Goal: Task Accomplishment & Management: Use online tool/utility

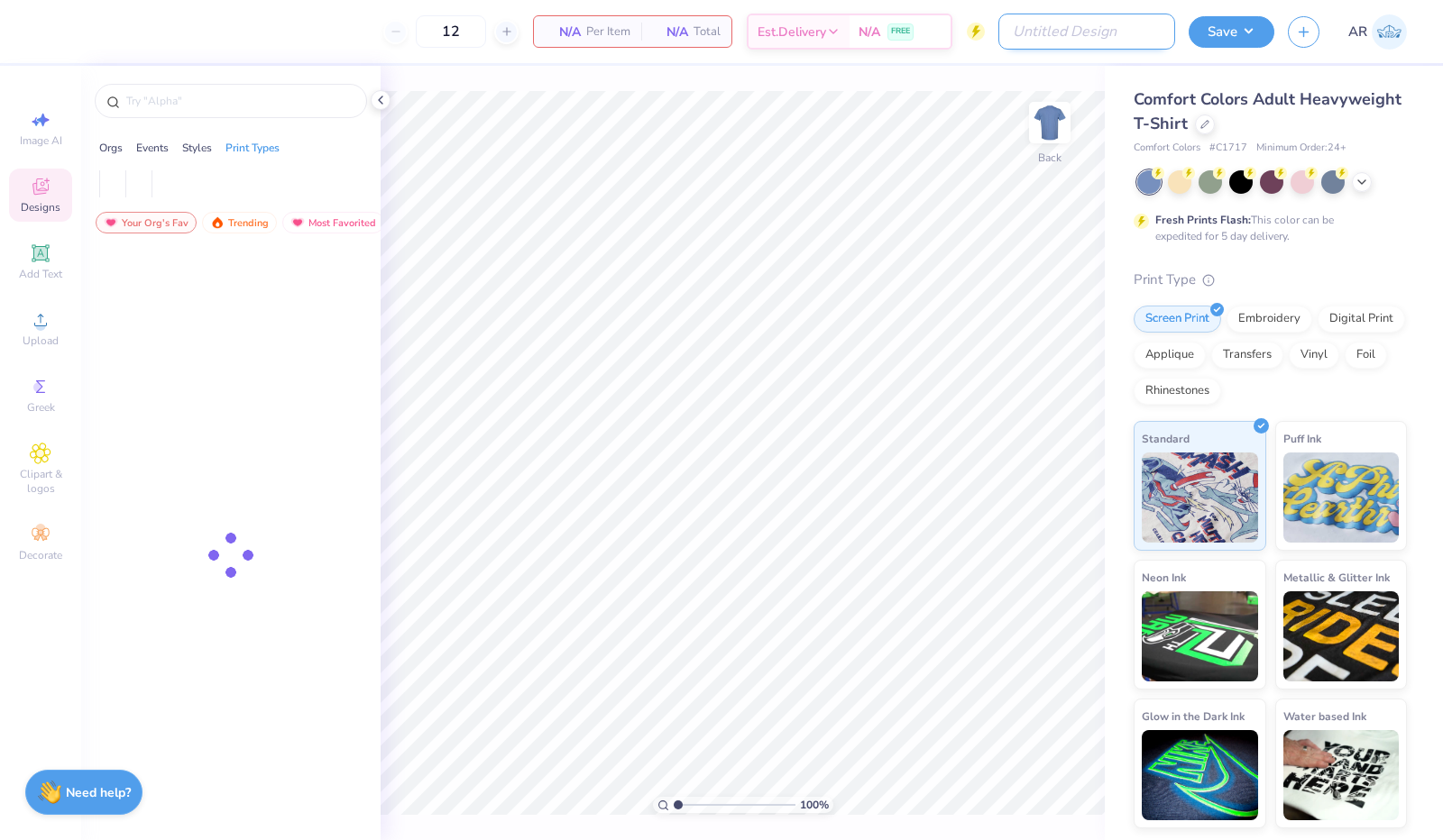
click at [1088, 27] on input "Design Title" at bounding box center [1087, 31] width 177 height 36
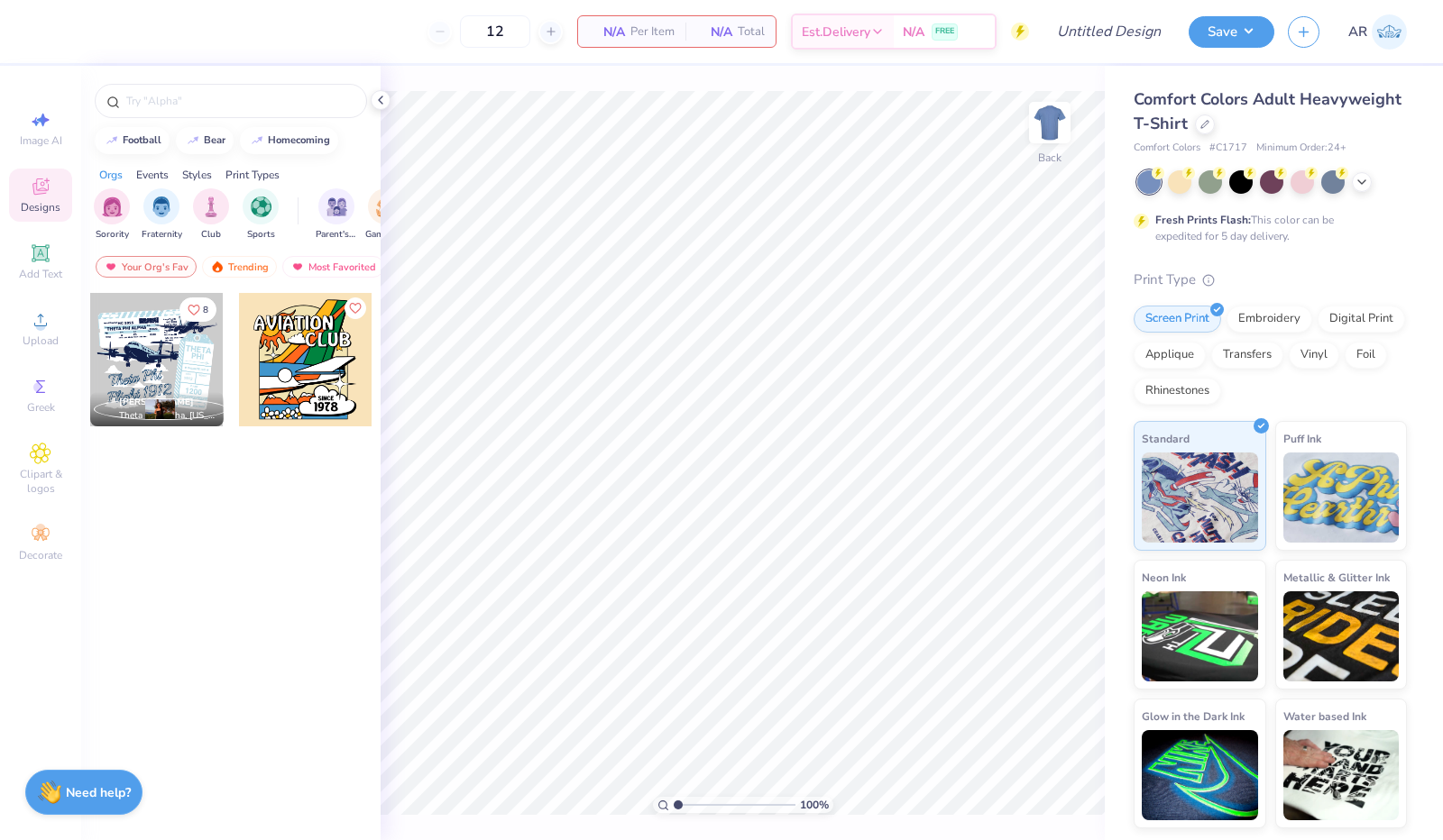
click at [1361, 230] on div "Fresh Prints Flash: This color can be expedited for 5 day delivery." at bounding box center [1266, 228] width 222 height 32
click at [1204, 126] on icon at bounding box center [1204, 122] width 9 height 9
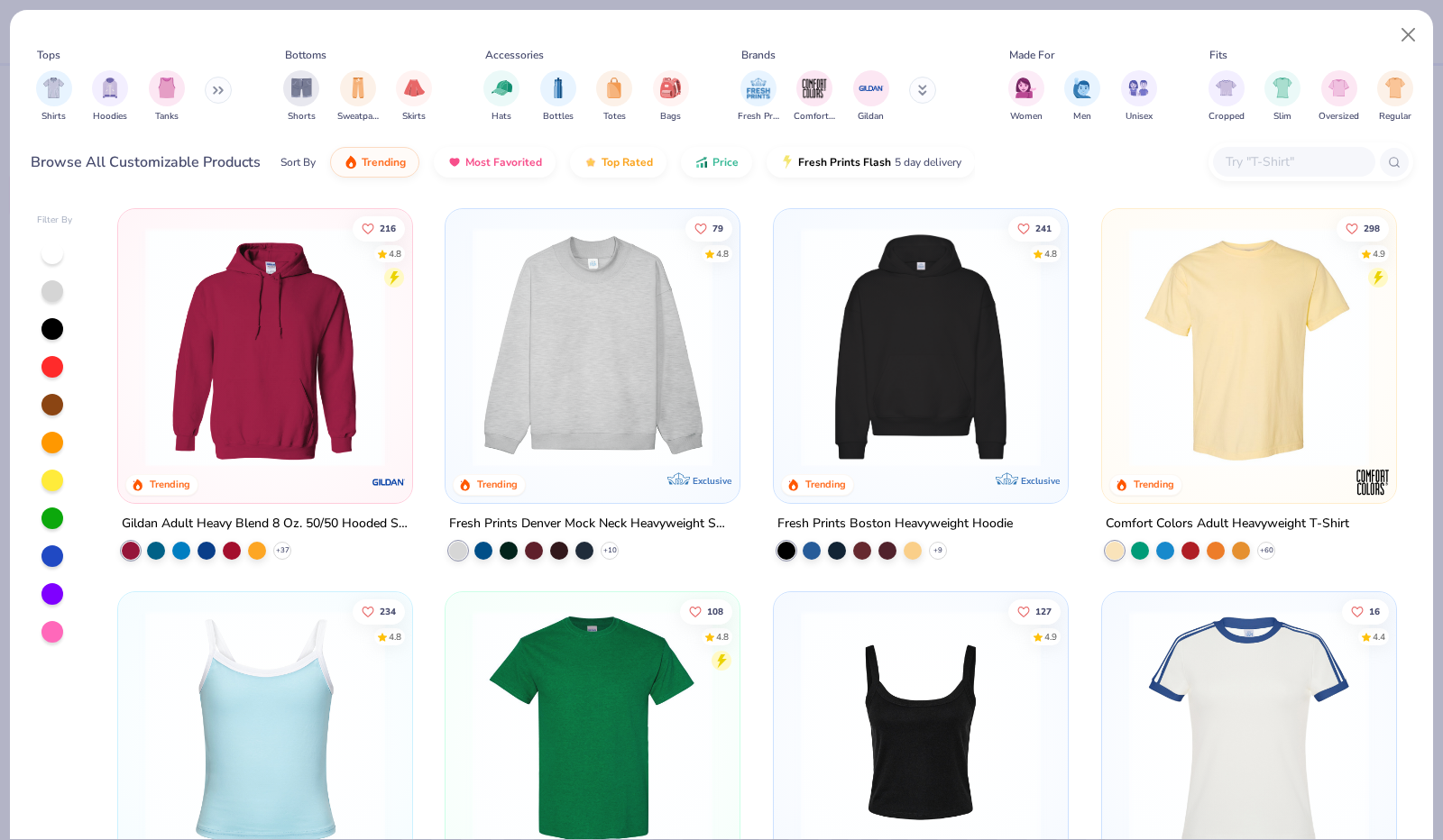
click at [1274, 150] on div at bounding box center [1294, 162] width 163 height 30
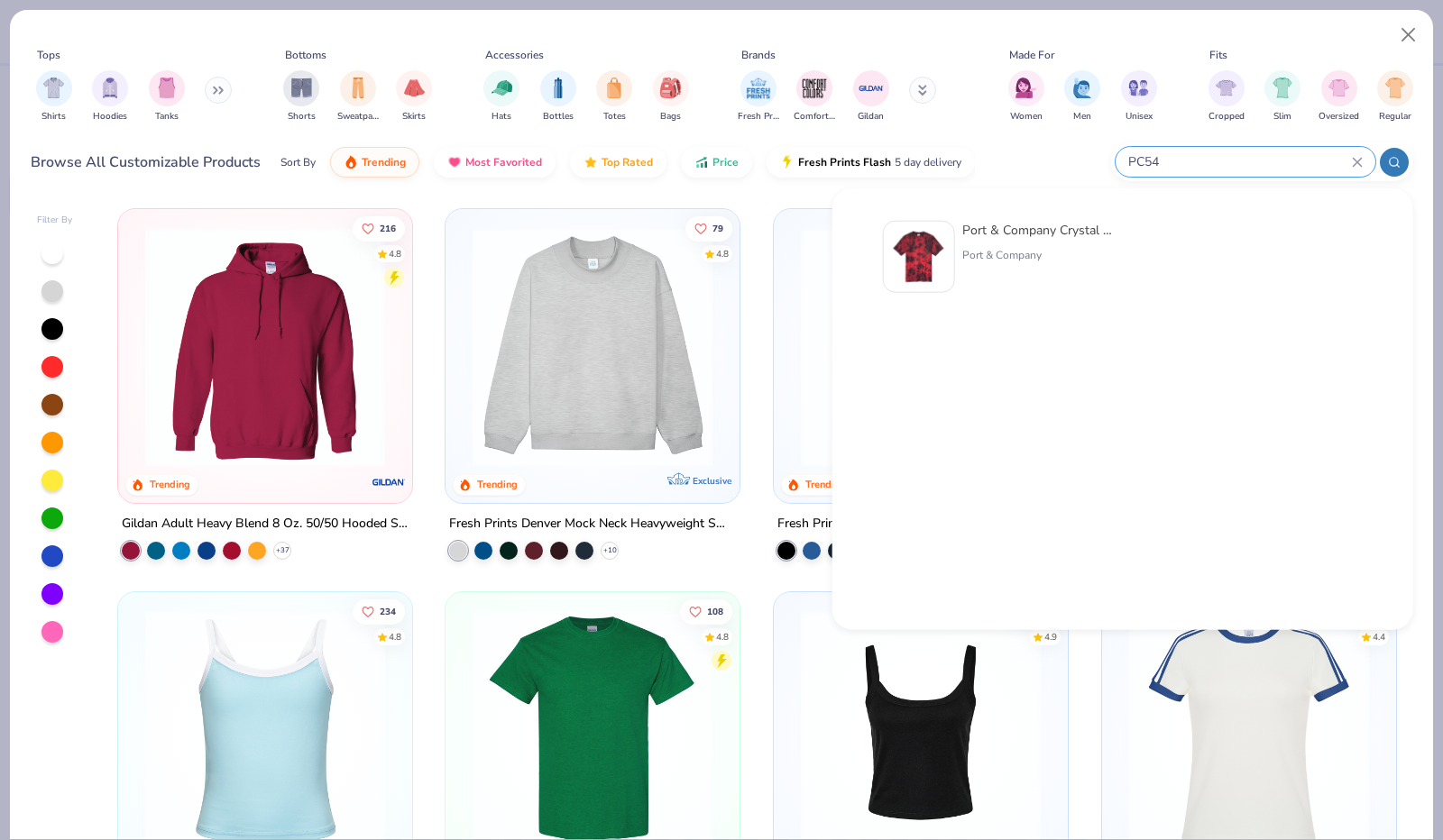
type input "PC54"
click at [1040, 221] on div "Port & Company Crystal Tie-Dye Tee" at bounding box center [1038, 230] width 152 height 18
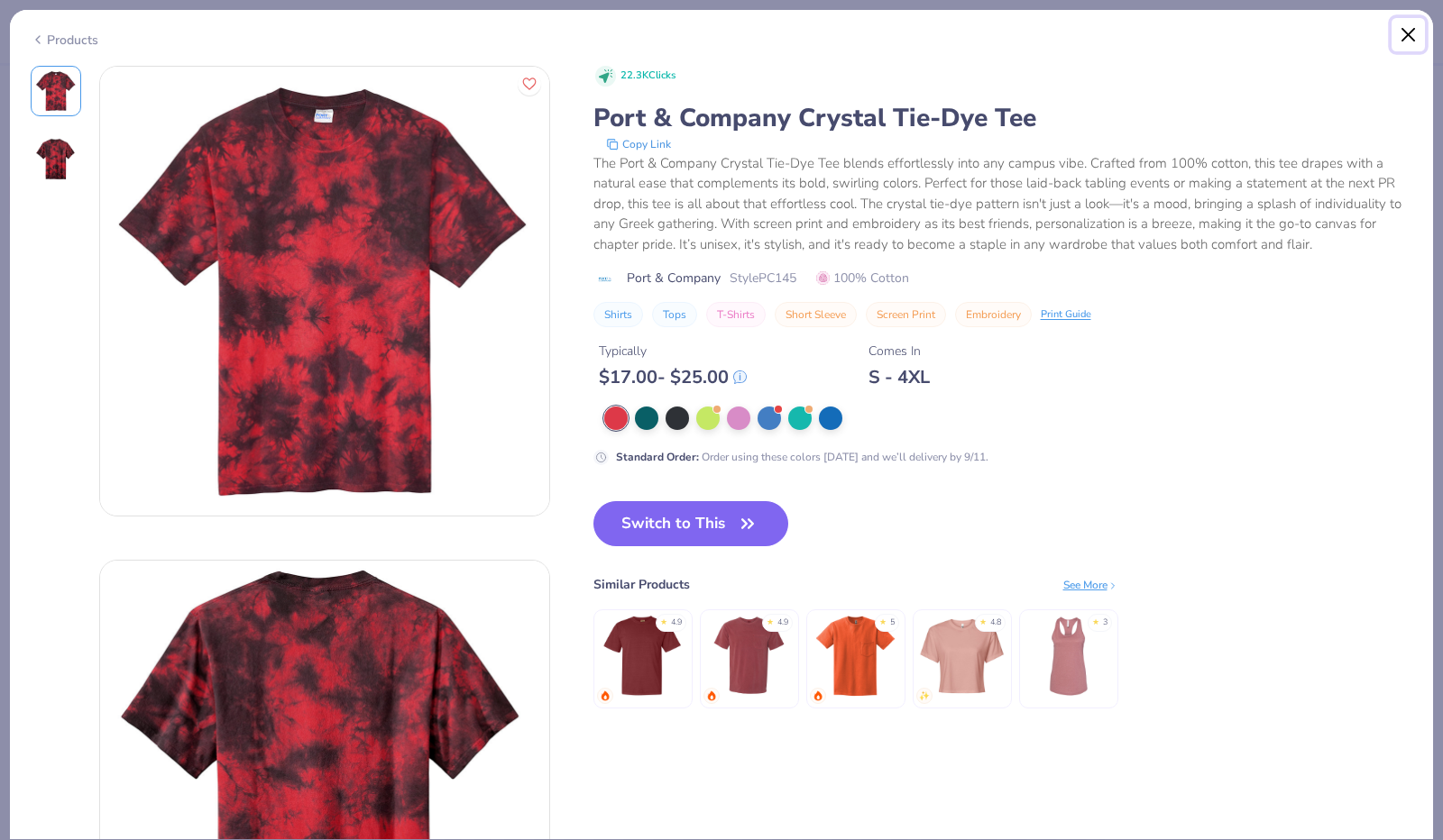
click at [1404, 18] on button "Close" at bounding box center [1408, 35] width 34 height 34
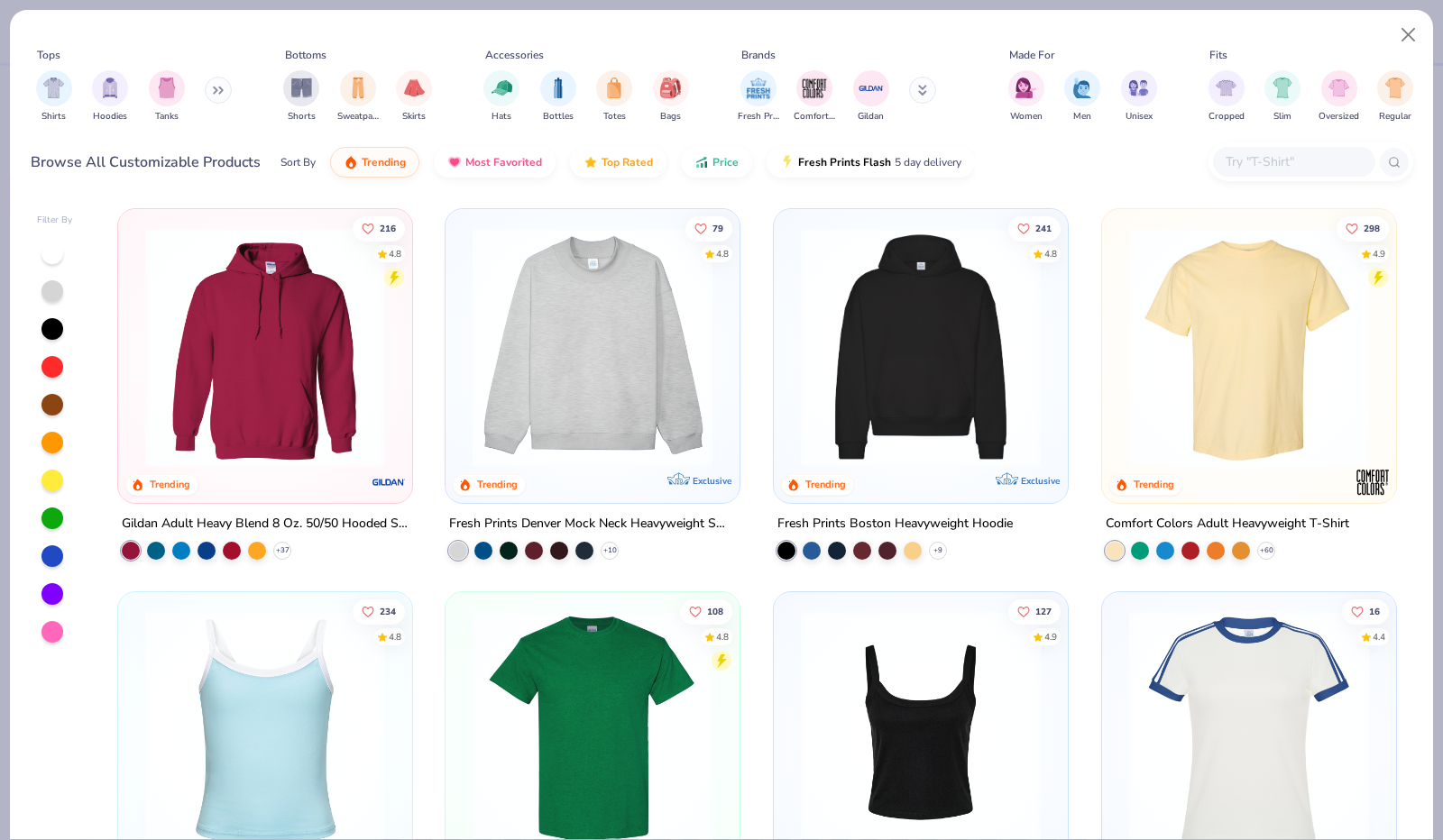
click at [1278, 153] on input "text" at bounding box center [1293, 162] width 139 height 20
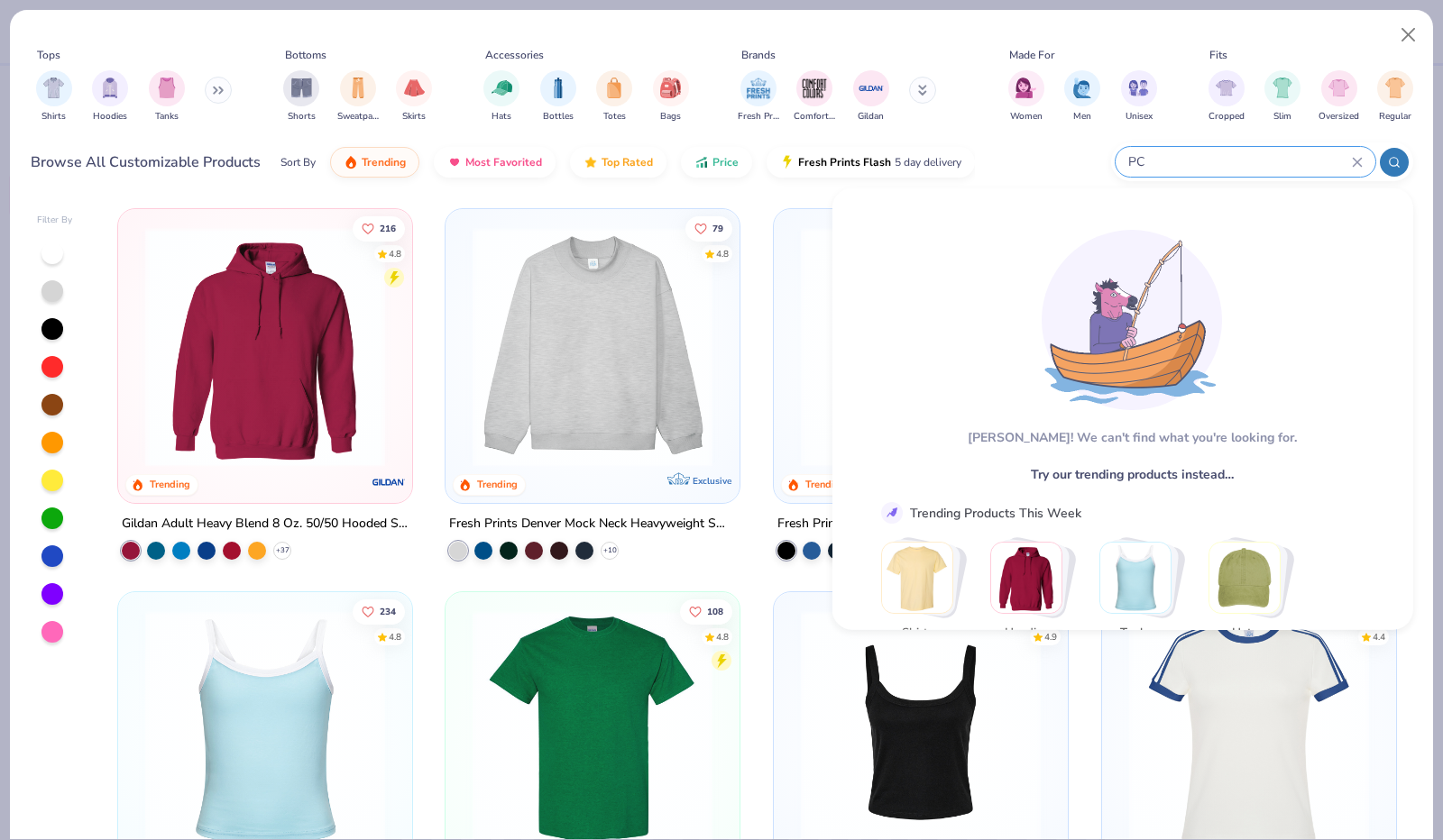
type input "P"
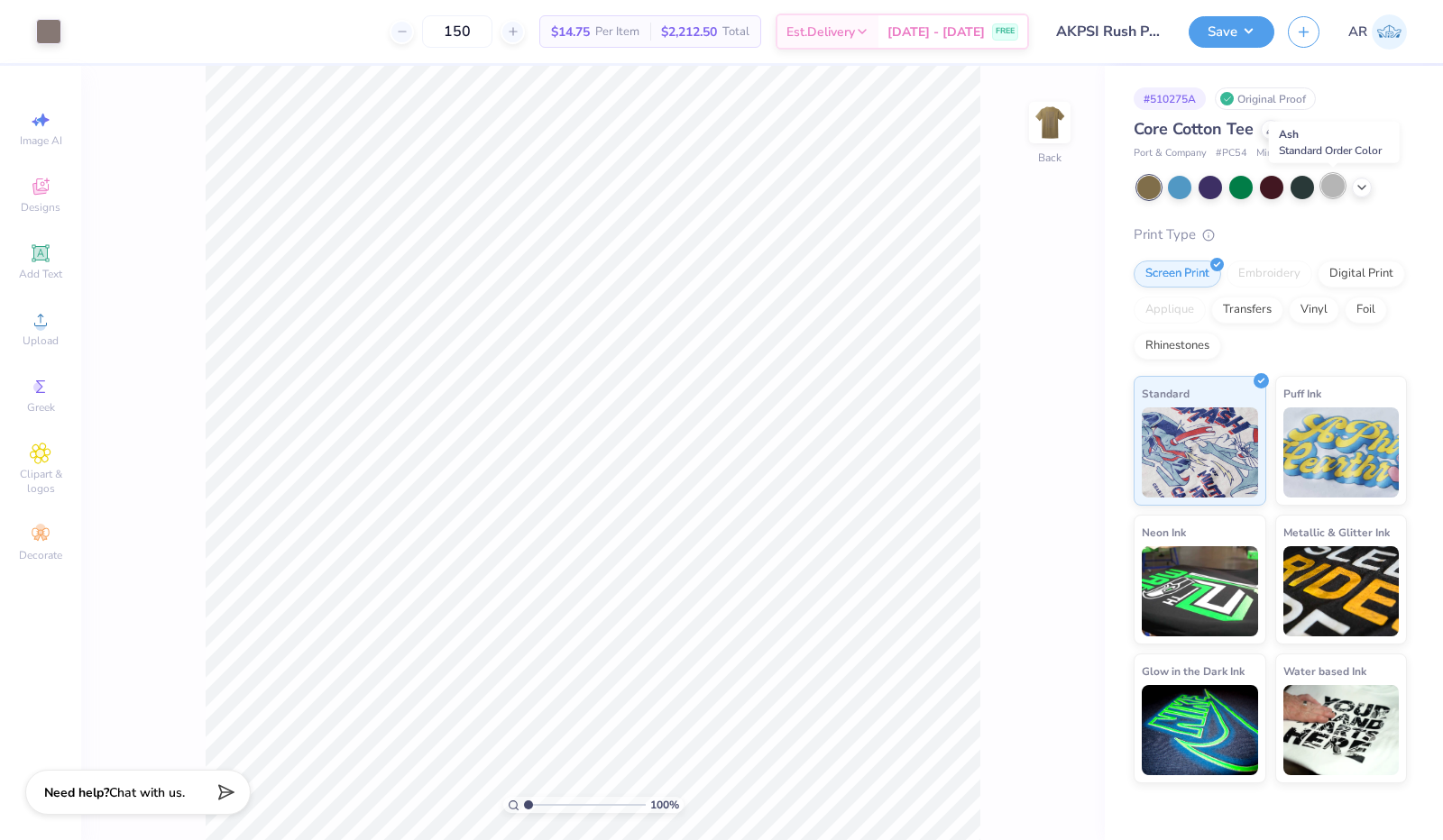
click at [1329, 189] on div at bounding box center [1333, 186] width 23 height 23
click at [1365, 186] on icon at bounding box center [1361, 185] width 15 height 15
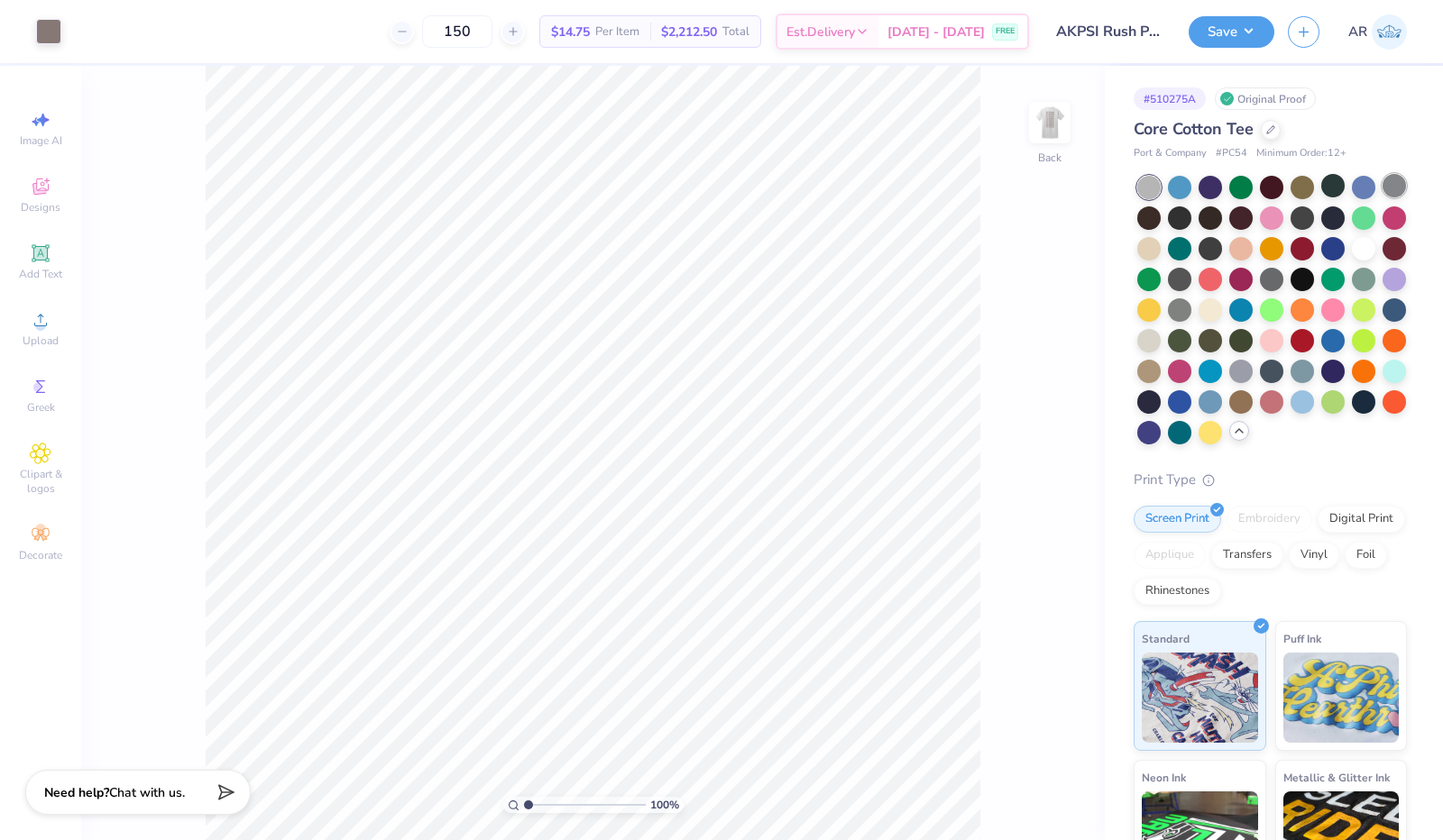
click at [1383, 198] on div at bounding box center [1394, 186] width 23 height 23
click at [1161, 372] on div at bounding box center [1149, 370] width 23 height 23
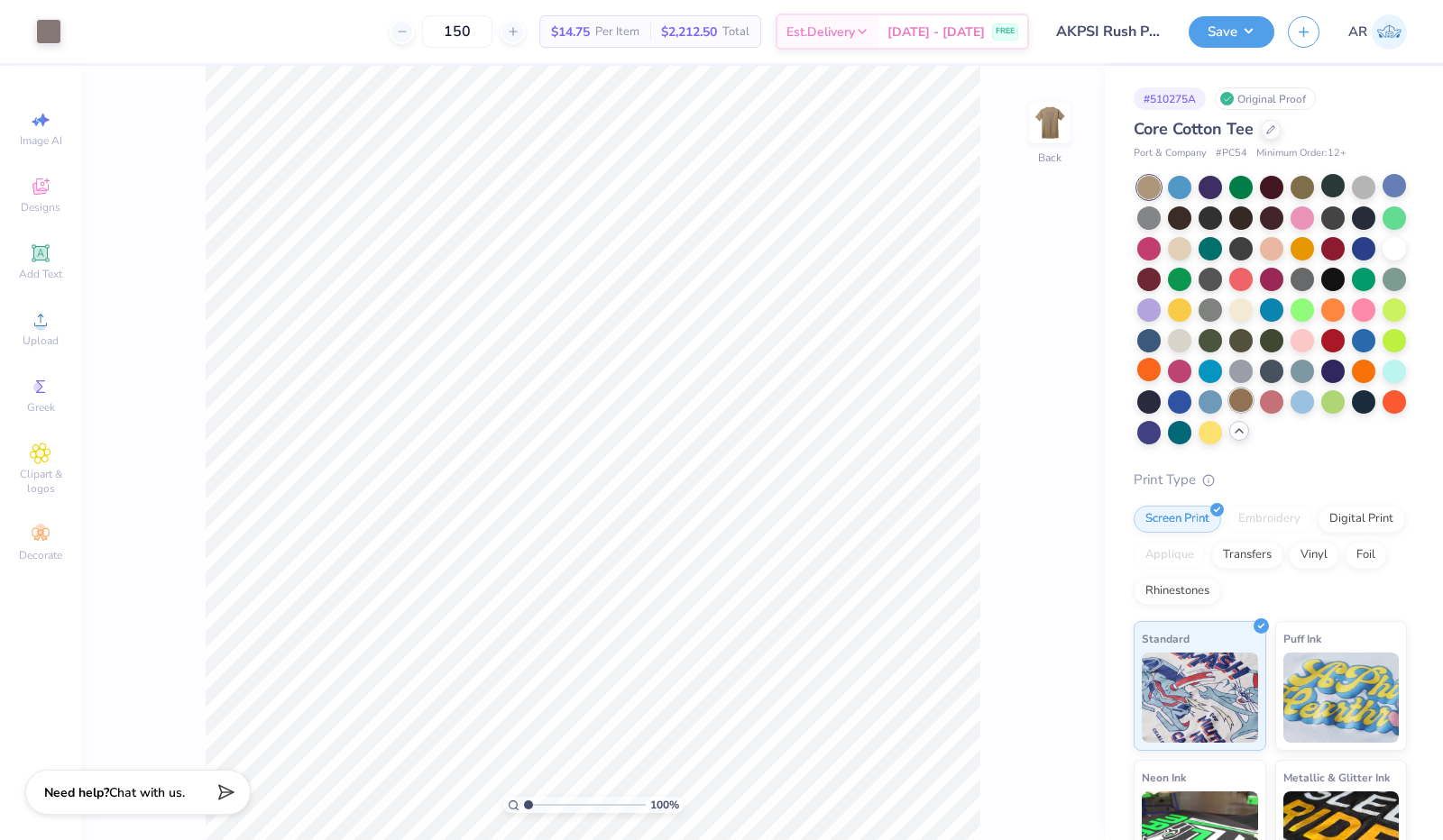
click at [1229, 412] on div at bounding box center [1240, 400] width 23 height 23
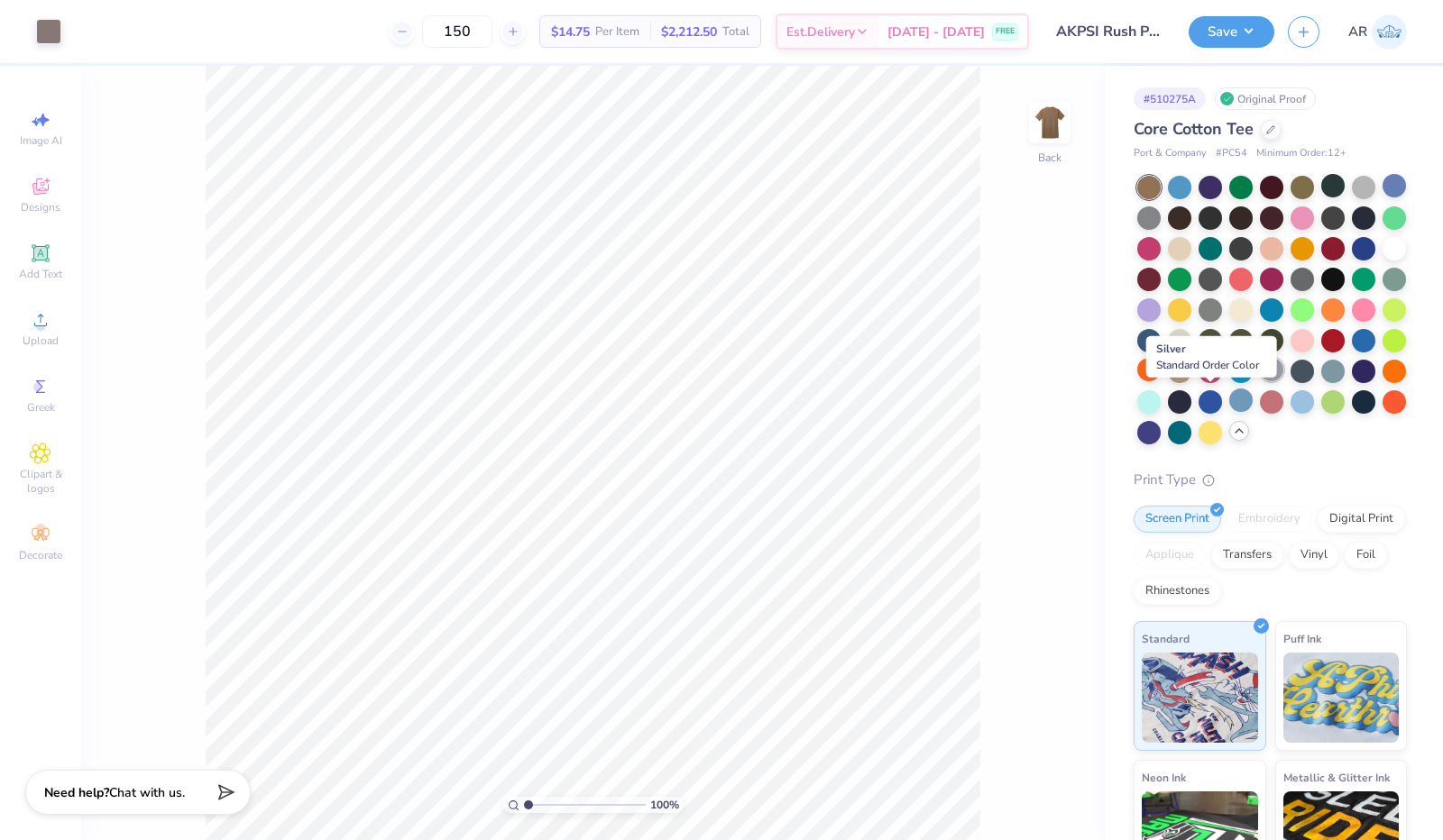
click at [1260, 382] on div at bounding box center [1272, 370] width 23 height 23
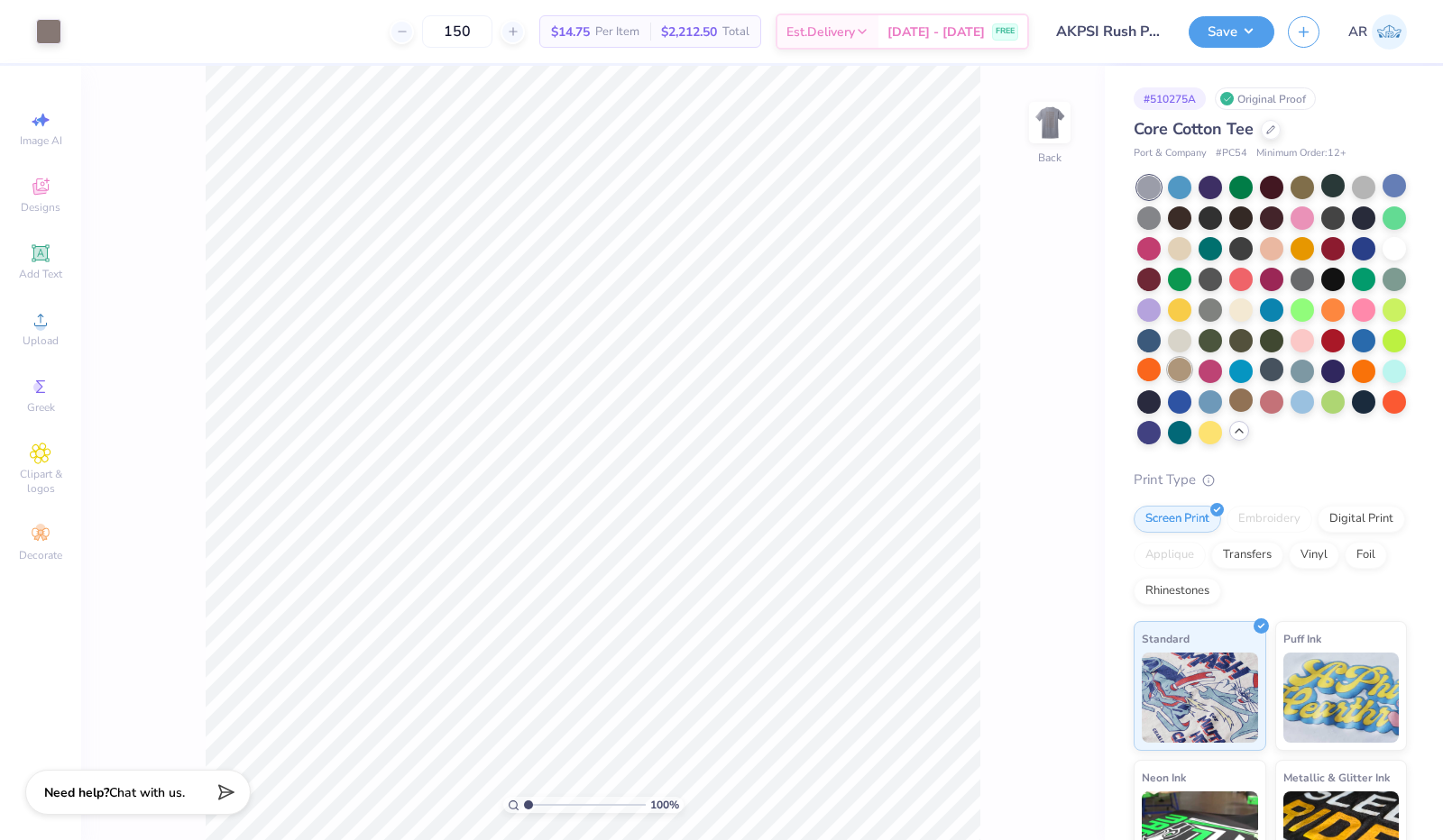
click at [1191, 363] on div at bounding box center [1179, 370] width 23 height 23
click at [1161, 210] on div at bounding box center [1149, 216] width 23 height 23
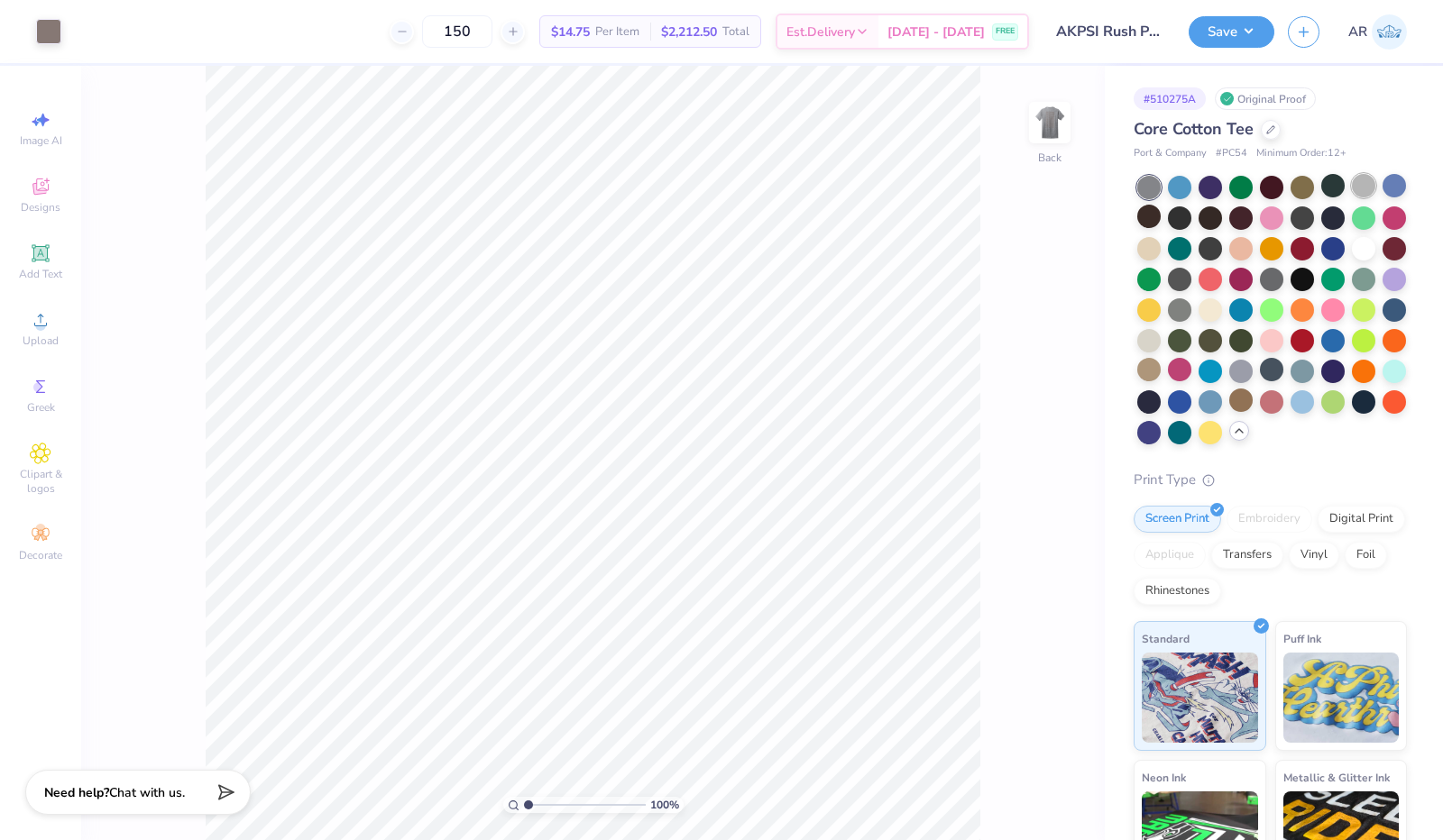
click at [1356, 189] on div at bounding box center [1363, 186] width 23 height 23
click at [1054, 122] on img at bounding box center [1050, 123] width 72 height 72
click at [1383, 198] on div at bounding box center [1394, 186] width 23 height 23
click at [1372, 181] on div at bounding box center [1363, 186] width 23 height 23
click at [1044, 118] on img at bounding box center [1050, 123] width 72 height 72
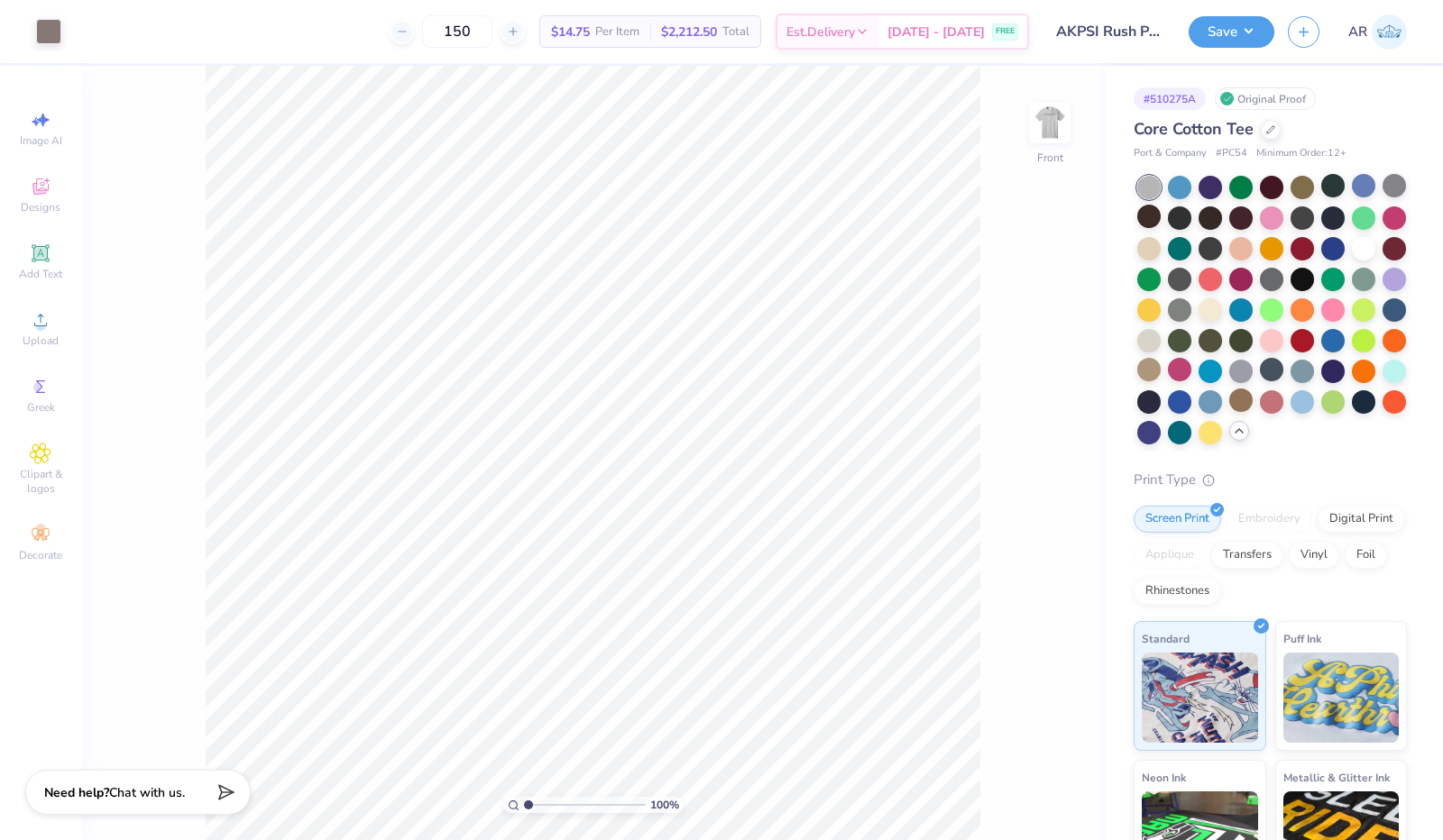
click at [1023, 348] on div "100 % Front" at bounding box center [592, 453] width 1023 height 774
click at [1040, 113] on img at bounding box center [1049, 122] width 36 height 36
click at [1034, 270] on div "100 % Front" at bounding box center [592, 453] width 1023 height 774
click at [1229, 383] on div at bounding box center [1240, 371] width 23 height 23
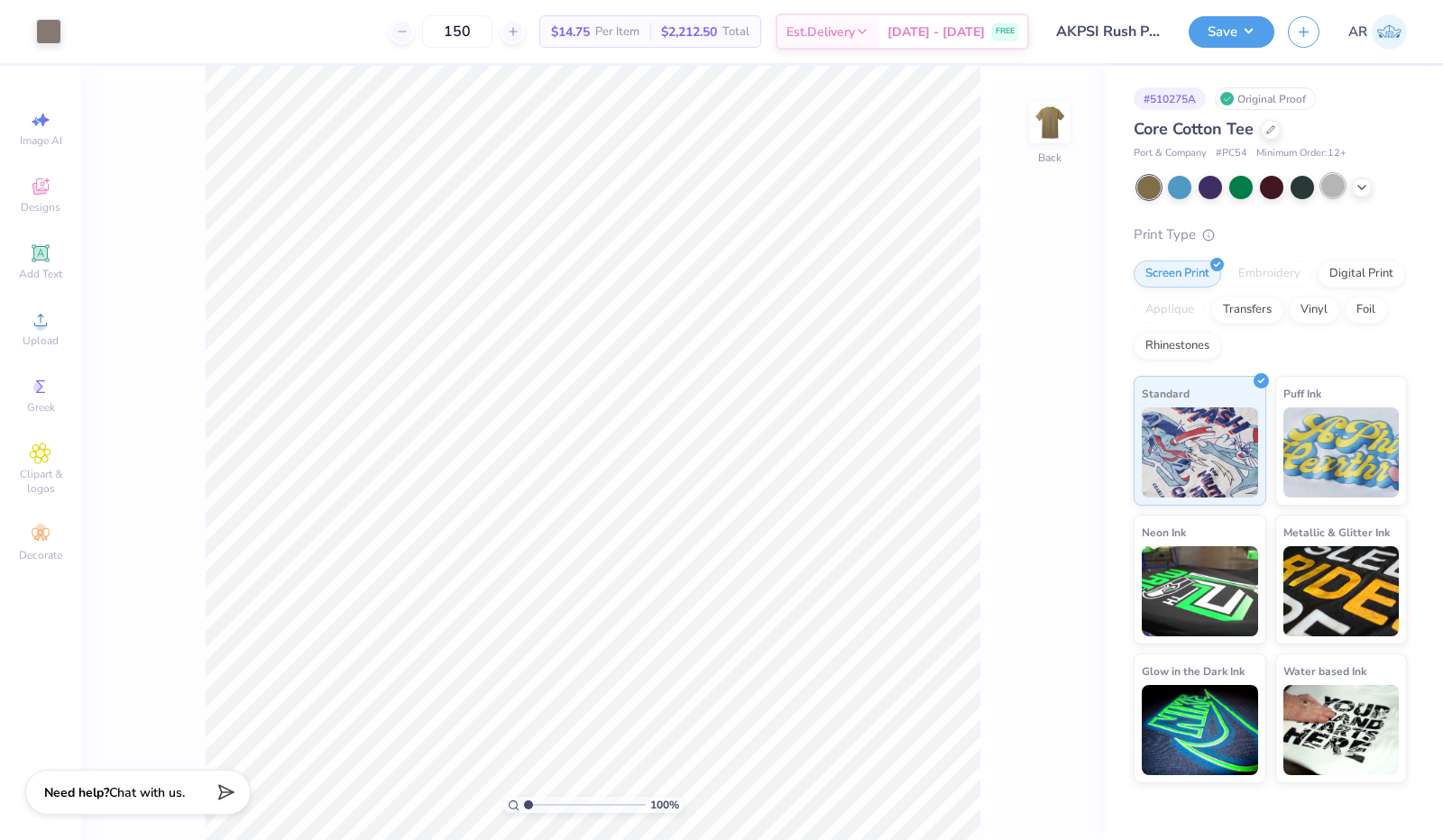
click at [1336, 187] on div at bounding box center [1333, 186] width 23 height 23
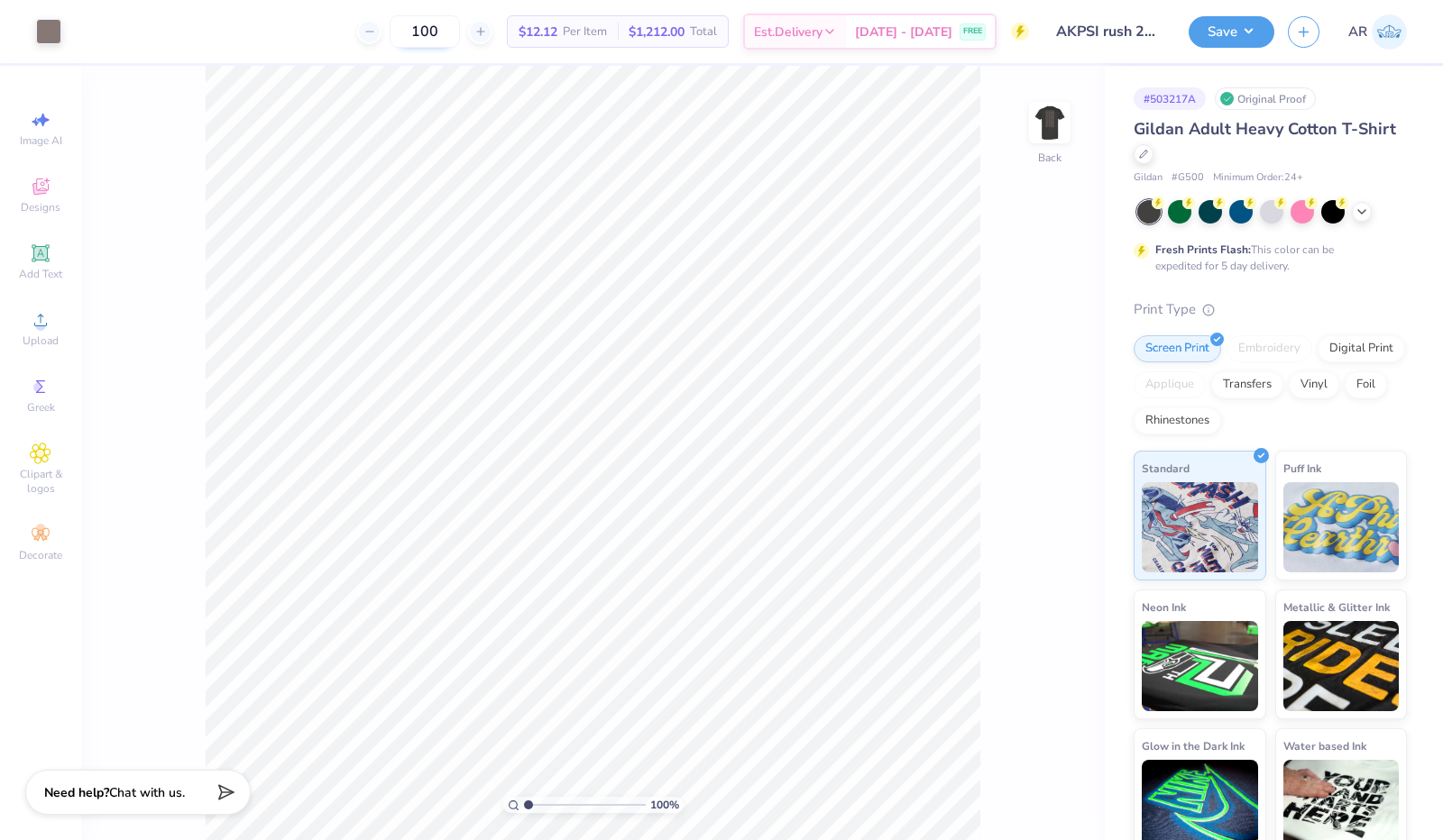
click at [460, 31] on input "100" at bounding box center [425, 31] width 70 height 32
type input "150"
click at [1225, 33] on button "Save" at bounding box center [1232, 29] width 86 height 31
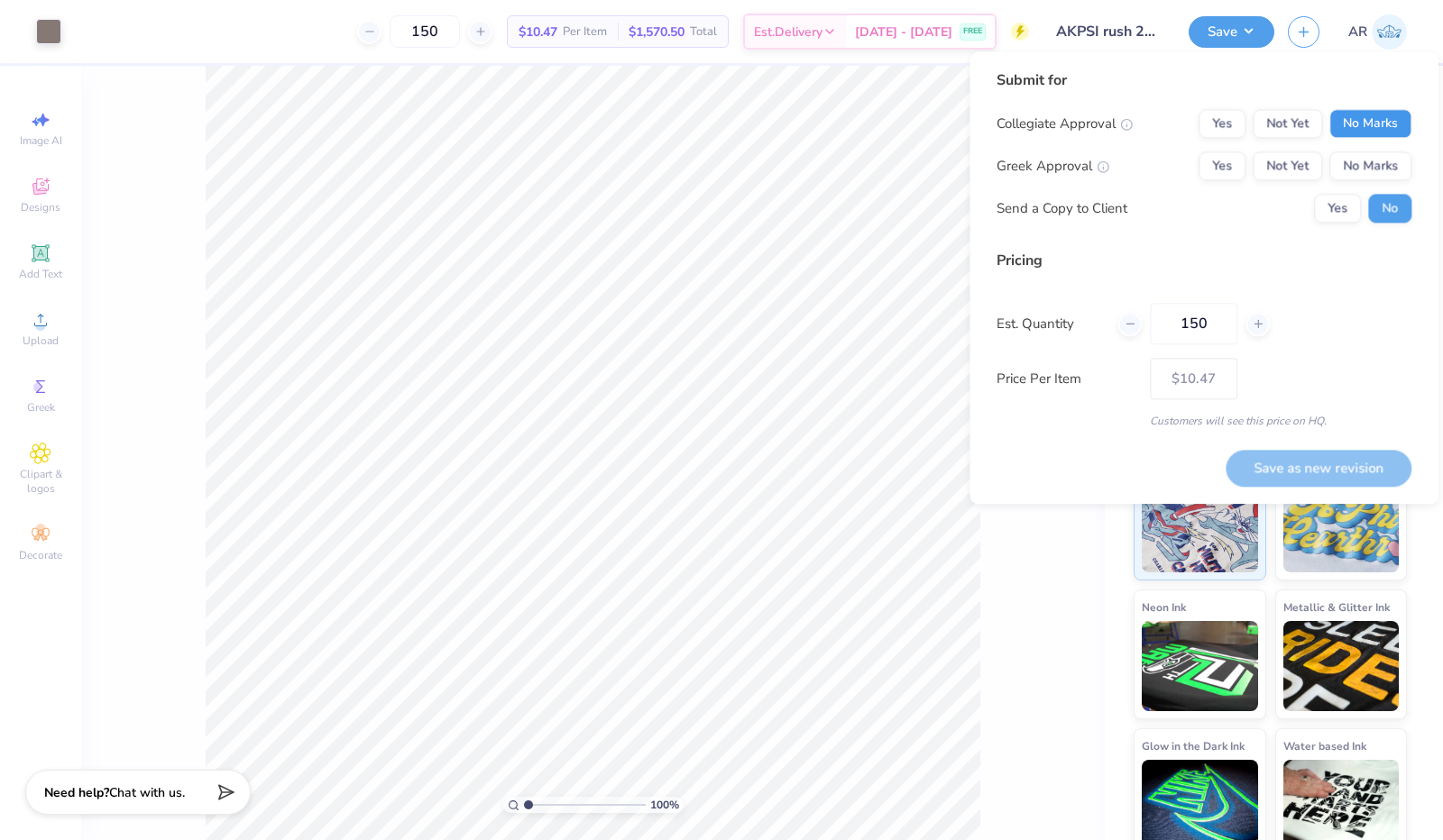
click at [1367, 132] on button "No Marks" at bounding box center [1370, 124] width 82 height 29
click at [1238, 160] on button "Yes" at bounding box center [1222, 166] width 47 height 29
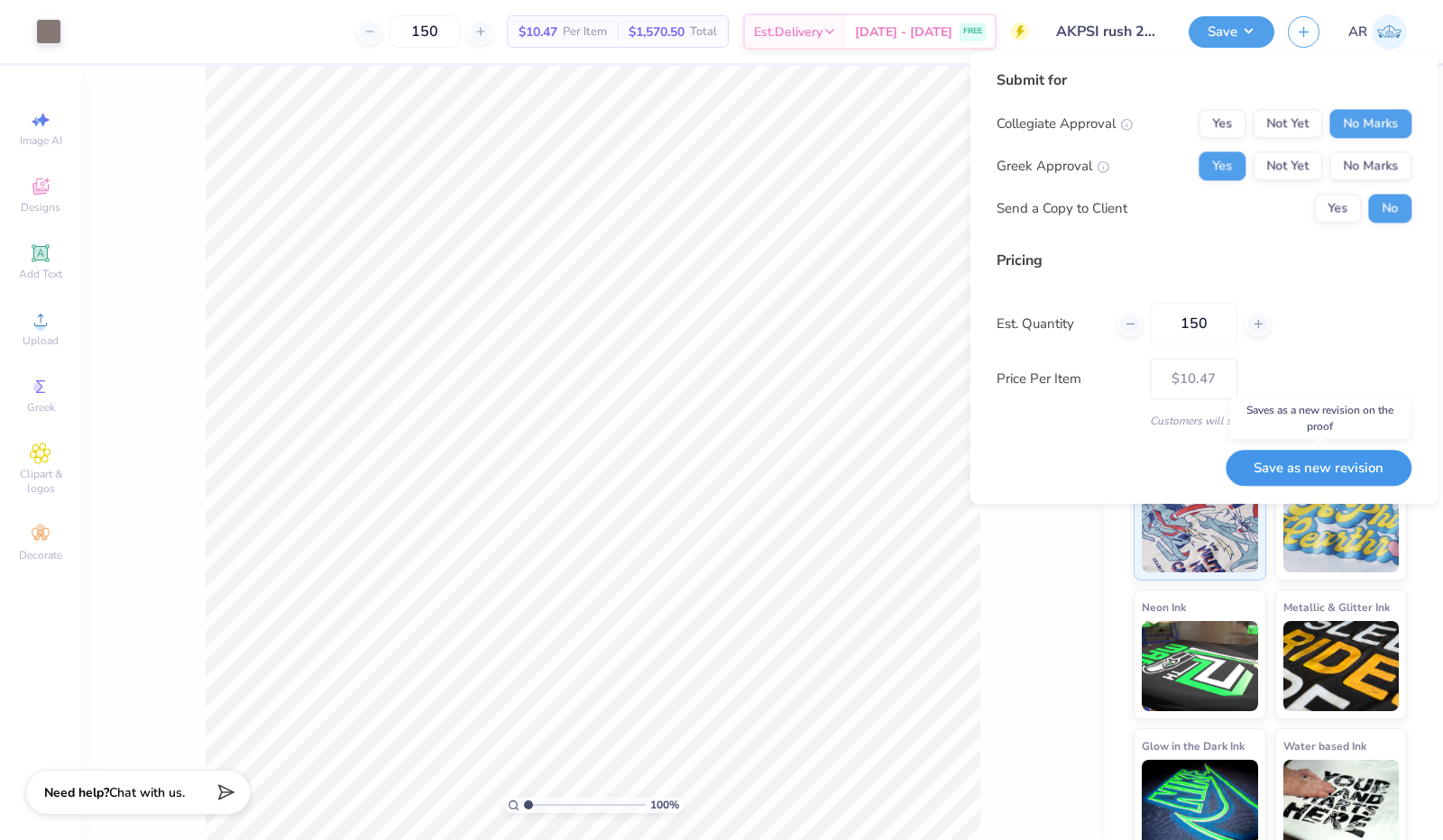
click at [1299, 470] on button "Save as new revision" at bounding box center [1318, 468] width 186 height 37
type input "– –"
